Goal: Task Accomplishment & Management: Use online tool/utility

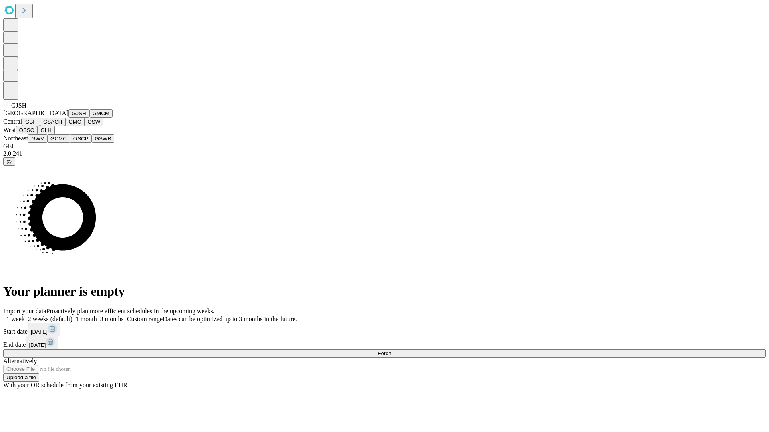
click at [68, 118] on button "GJSH" at bounding box center [78, 113] width 21 height 8
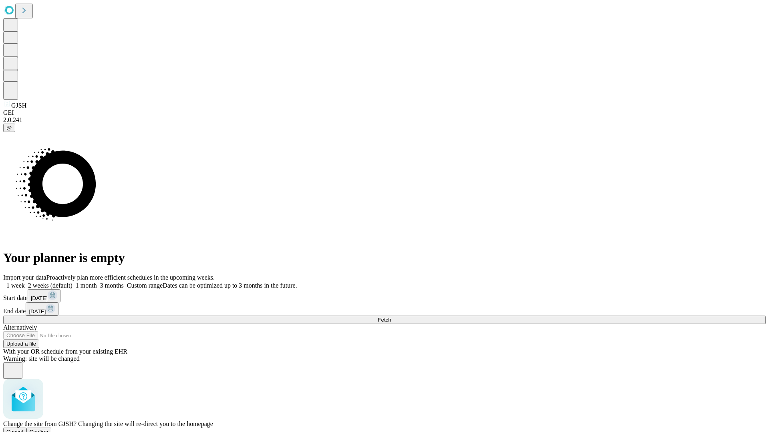
click at [48, 429] on span "Confirm" at bounding box center [39, 432] width 19 height 6
click at [97, 282] on label "1 month" at bounding box center [84, 285] width 24 height 7
click at [391, 317] on span "Fetch" at bounding box center [383, 320] width 13 height 6
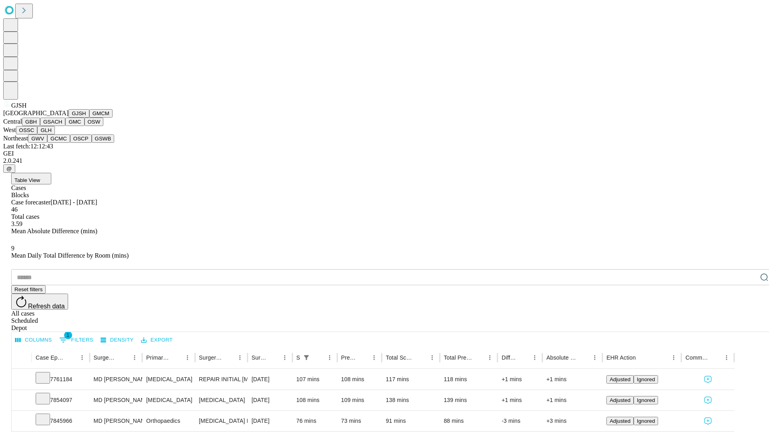
click at [89, 118] on button "GMCM" at bounding box center [100, 113] width 23 height 8
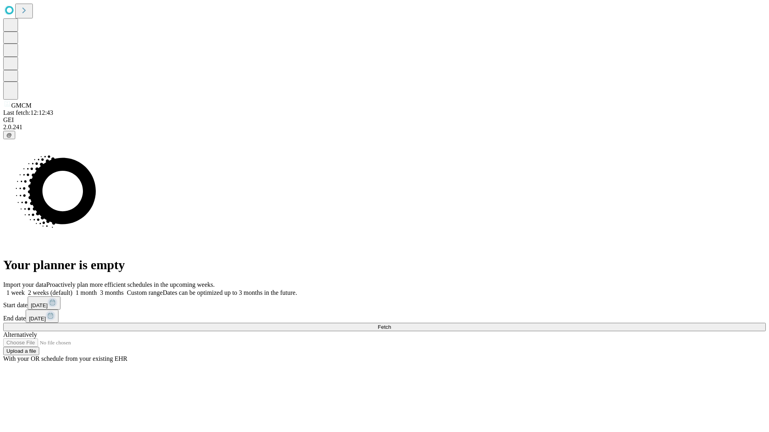
click at [97, 289] on label "1 month" at bounding box center [84, 292] width 24 height 7
click at [391, 324] on span "Fetch" at bounding box center [383, 327] width 13 height 6
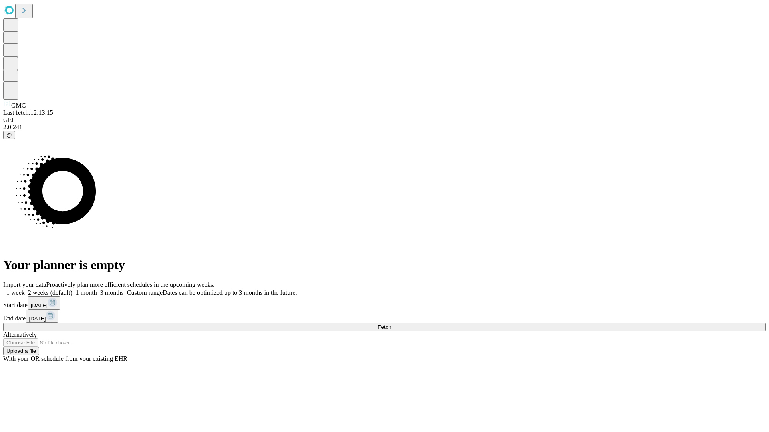
click at [97, 289] on label "1 month" at bounding box center [84, 292] width 24 height 7
click at [391, 324] on span "Fetch" at bounding box center [383, 327] width 13 height 6
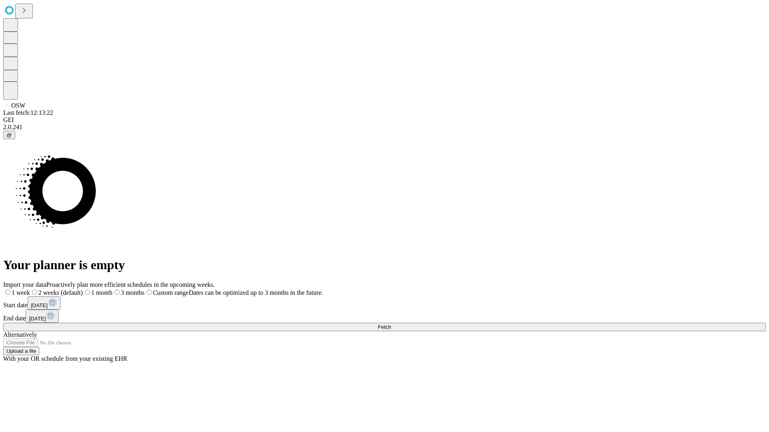
click at [112, 289] on label "1 month" at bounding box center [98, 292] width 30 height 7
click at [391, 324] on span "Fetch" at bounding box center [383, 327] width 13 height 6
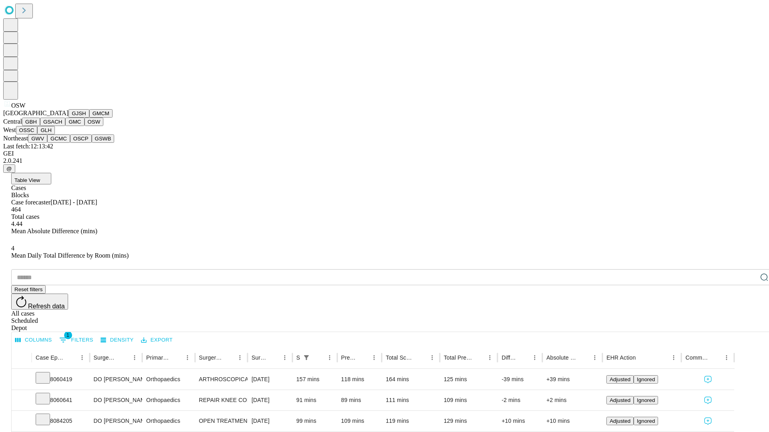
click at [38, 134] on button "OSSC" at bounding box center [27, 130] width 22 height 8
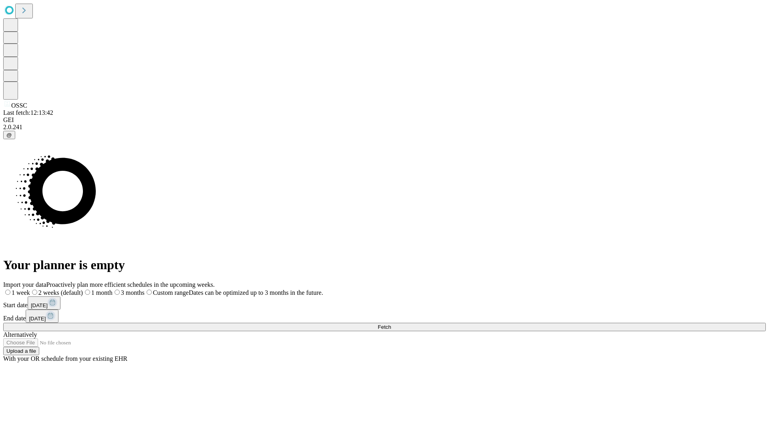
click at [112, 289] on label "1 month" at bounding box center [98, 292] width 30 height 7
click at [391, 324] on span "Fetch" at bounding box center [383, 327] width 13 height 6
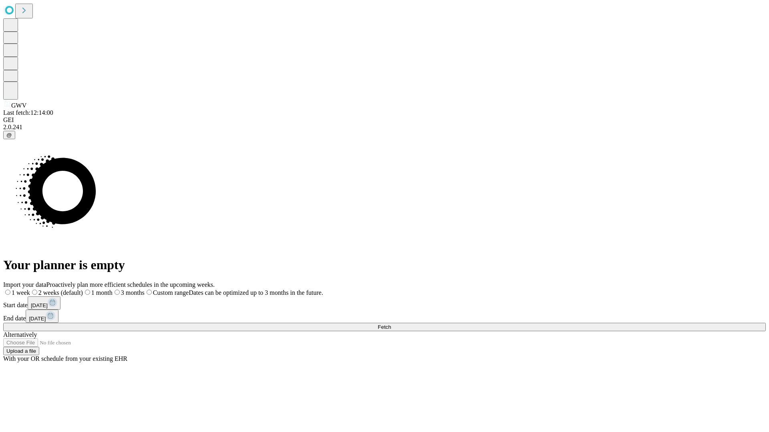
click at [391, 324] on span "Fetch" at bounding box center [383, 327] width 13 height 6
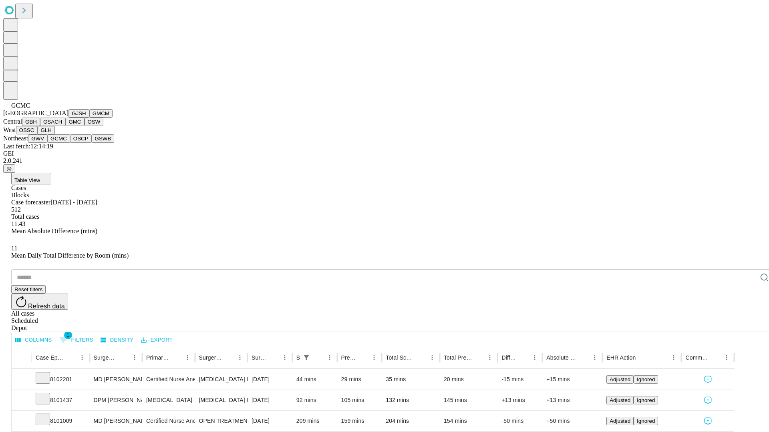
click at [70, 143] on button "OSCP" at bounding box center [81, 138] width 22 height 8
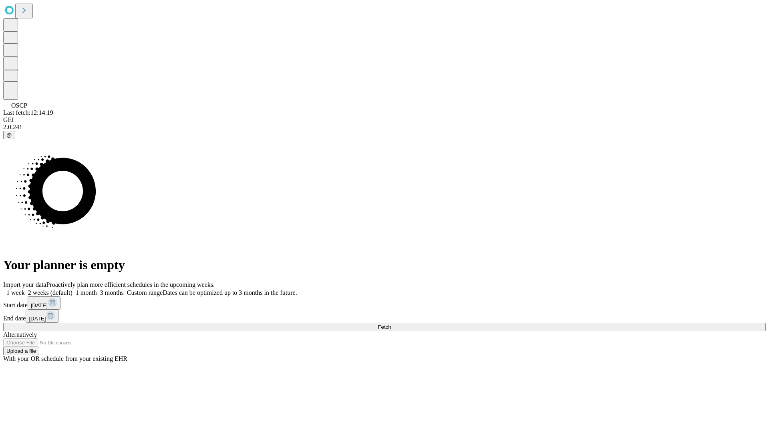
click at [391, 324] on span "Fetch" at bounding box center [383, 327] width 13 height 6
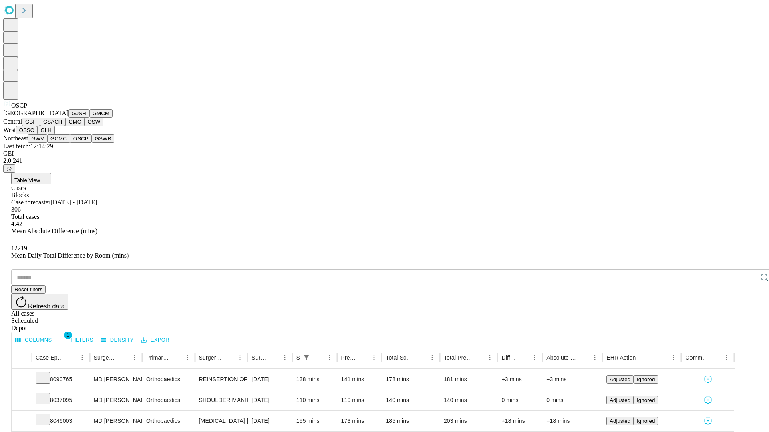
click at [92, 143] on button "GSWB" at bounding box center [103, 138] width 23 height 8
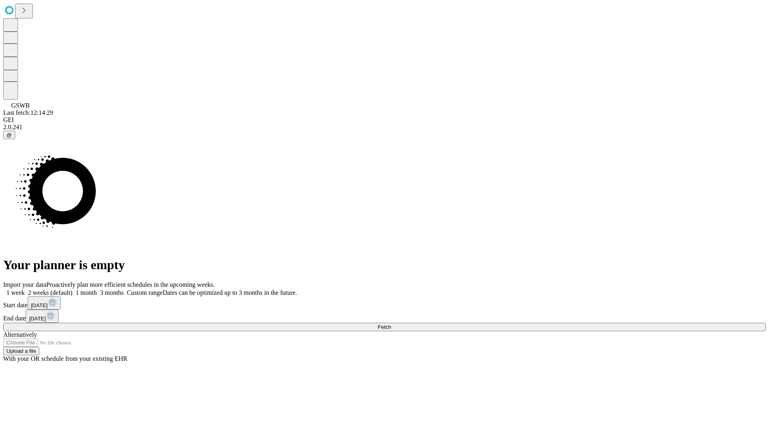
click at [97, 289] on label "1 month" at bounding box center [84, 292] width 24 height 7
click at [391, 324] on span "Fetch" at bounding box center [383, 327] width 13 height 6
